Goal: Transaction & Acquisition: Purchase product/service

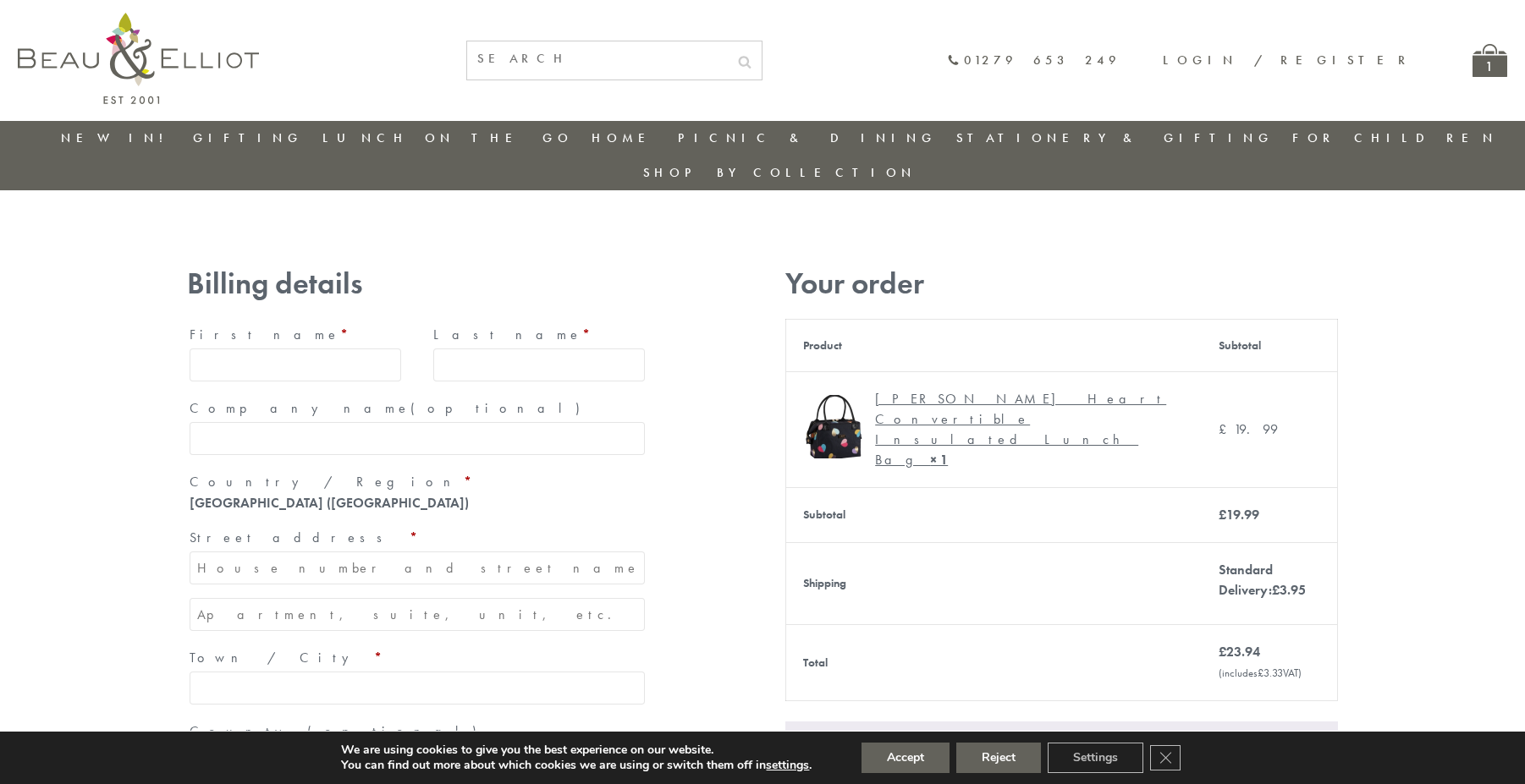
type input "[EMAIL_ADDRESS][DOMAIN_NAME]"
type input "[PERSON_NAME]"
type input "23, [GEOGRAPHIC_DATA], [GEOGRAPHIC_DATA]"
type input "[GEOGRAPHIC_DATA]"
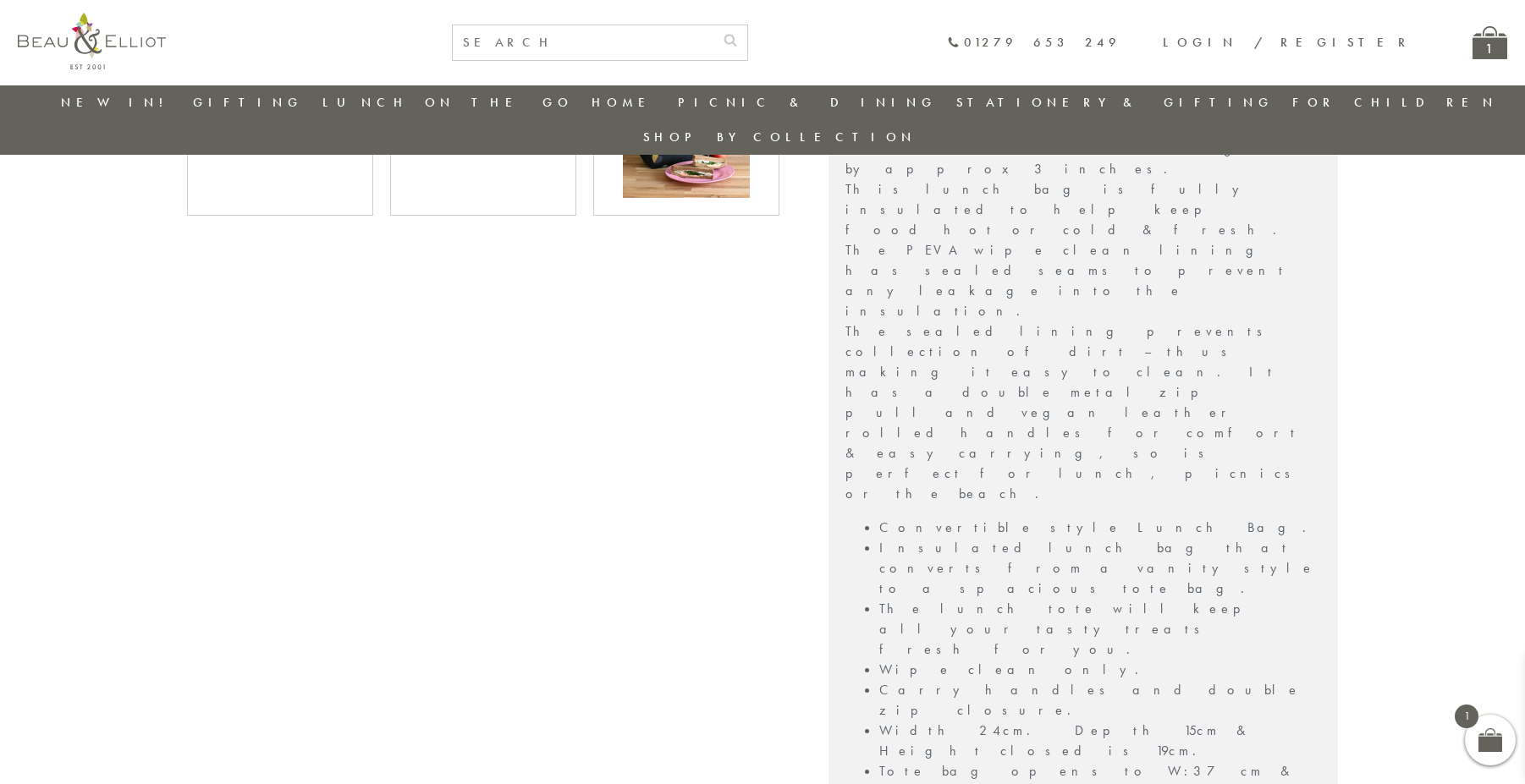
scroll to position [784, 0]
